Goal: Obtain resource: Obtain resource

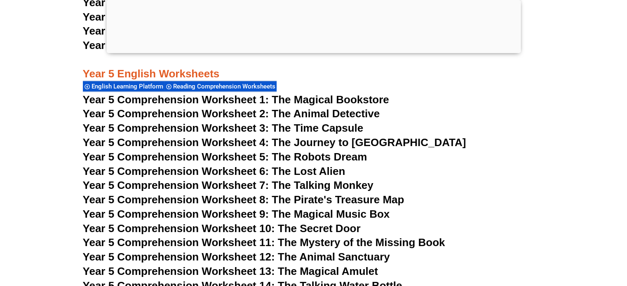
scroll to position [3972, 0]
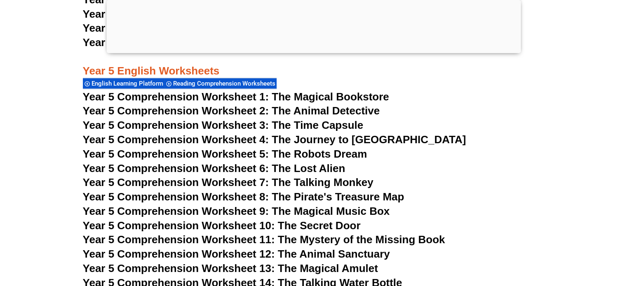
click at [317, 51] on div at bounding box center [313, 51] width 414 height 0
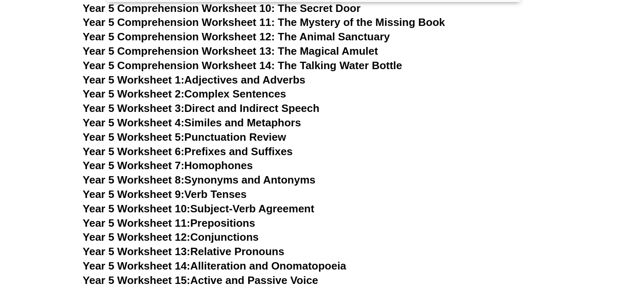
scroll to position [4139, 0]
click at [178, 77] on span "Year 5 Worksheet 1:" at bounding box center [134, 79] width 102 height 12
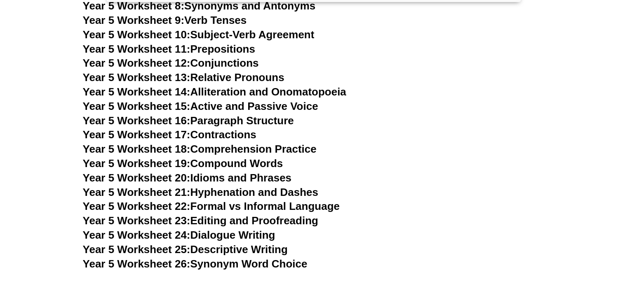
scroll to position [4313, 0]
click at [190, 265] on span "Year 5 Worksheet 26:" at bounding box center [137, 264] width 108 height 12
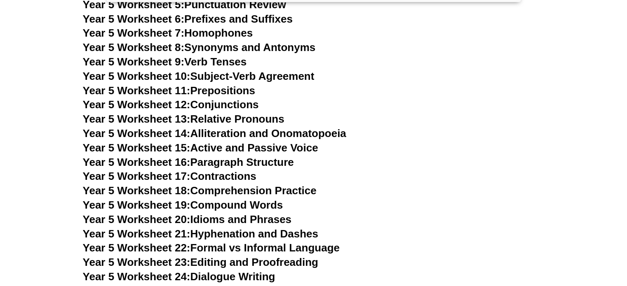
scroll to position [4236, 0]
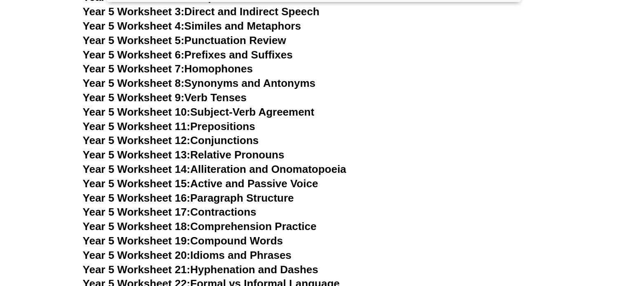
click at [300, 80] on link "Year 5 Worksheet 8: Synonyms and Antonyms" at bounding box center [199, 83] width 233 height 12
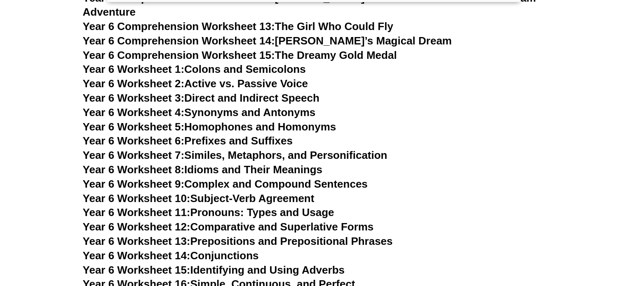
scroll to position [4805, 0]
click at [223, 106] on link "Year 6 Worksheet 4: Synonyms and Antonyms" at bounding box center [199, 112] width 233 height 12
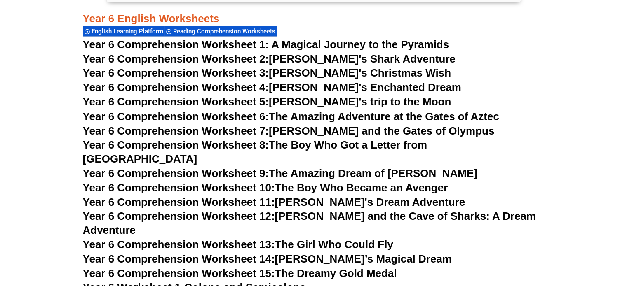
scroll to position [4585, 0]
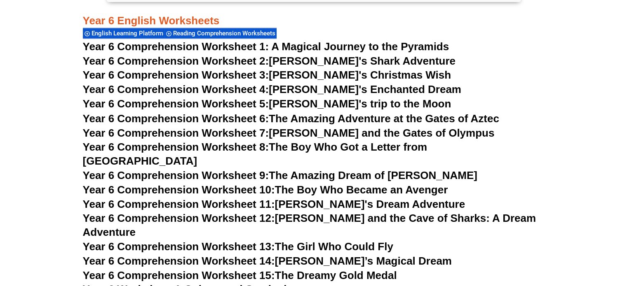
click at [216, 46] on span "Year 6 Comprehension Worksheet 1: A Magical Journey to the Pyramids" at bounding box center [266, 46] width 366 height 12
